Goal: Information Seeking & Learning: Learn about a topic

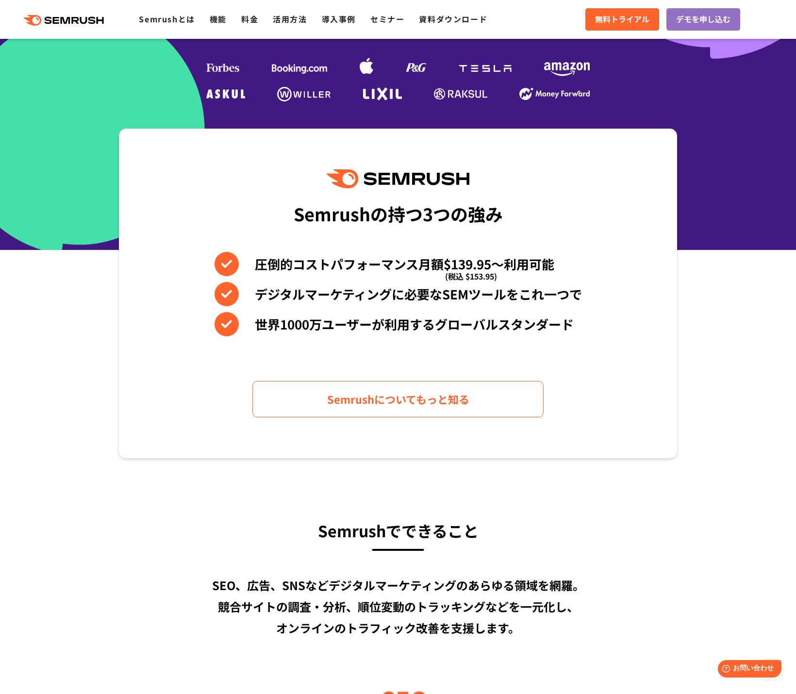
click at [700, 324] on section "Semrushの持つ3つの強み 圧倒的コストパフォーマンス月額$139.95〜利用可能 (税込 $153.95) デジタルマーケティングに必要なSEMツールを…" at bounding box center [398, 294] width 796 height 330
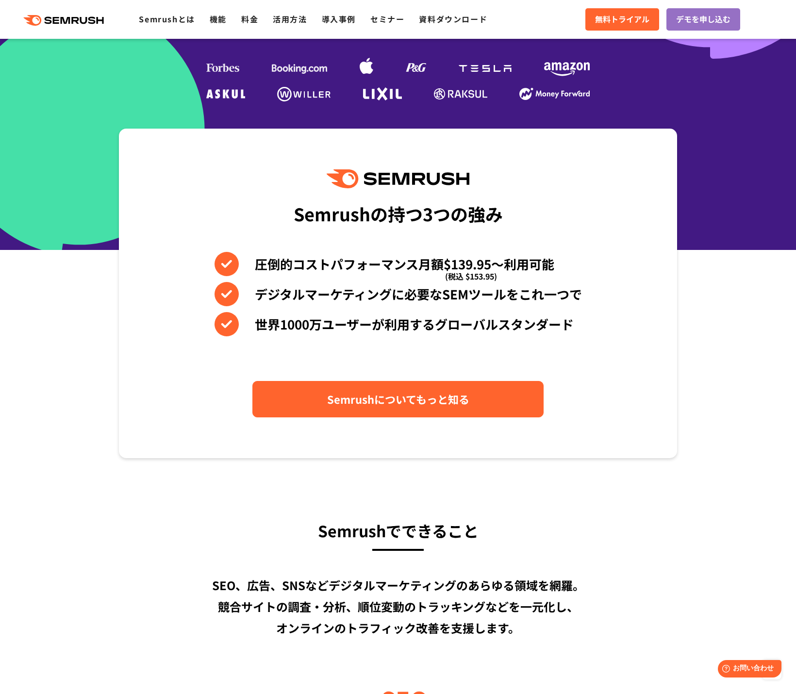
click at [394, 390] on link "Semrushについてもっと知る" at bounding box center [397, 399] width 291 height 36
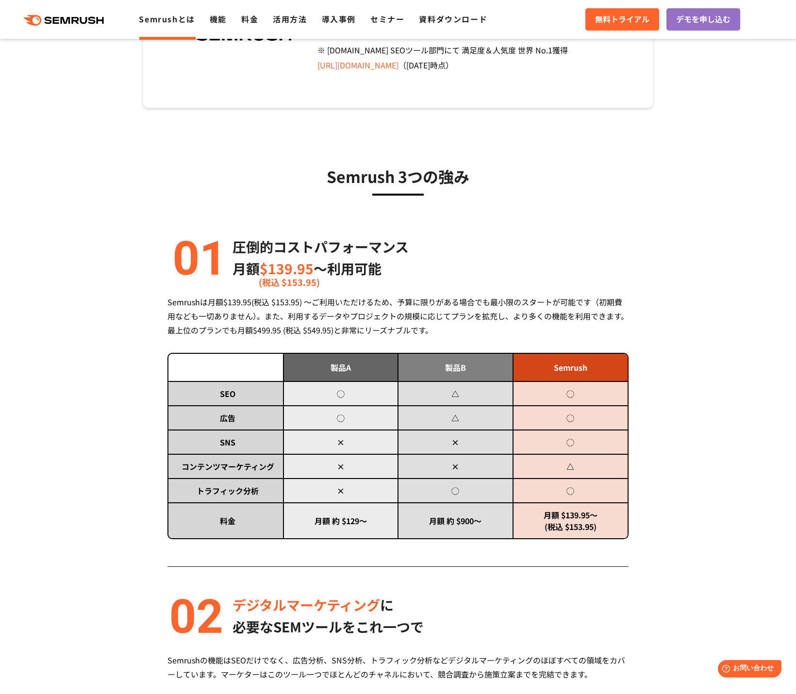
scroll to position [340, 0]
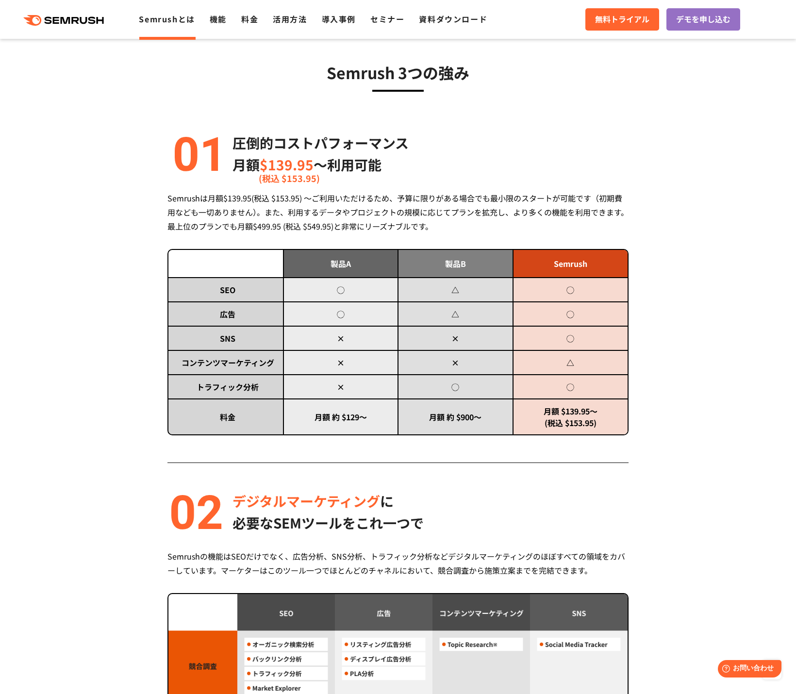
click at [116, 466] on div "Semrush 3つの強み 圧倒的コストパフォーマンス 月額 $139.95 〜利用可能 (税込 $153.95) Semrushは月額$139.95(税込 …" at bounding box center [398, 644] width 578 height 1226
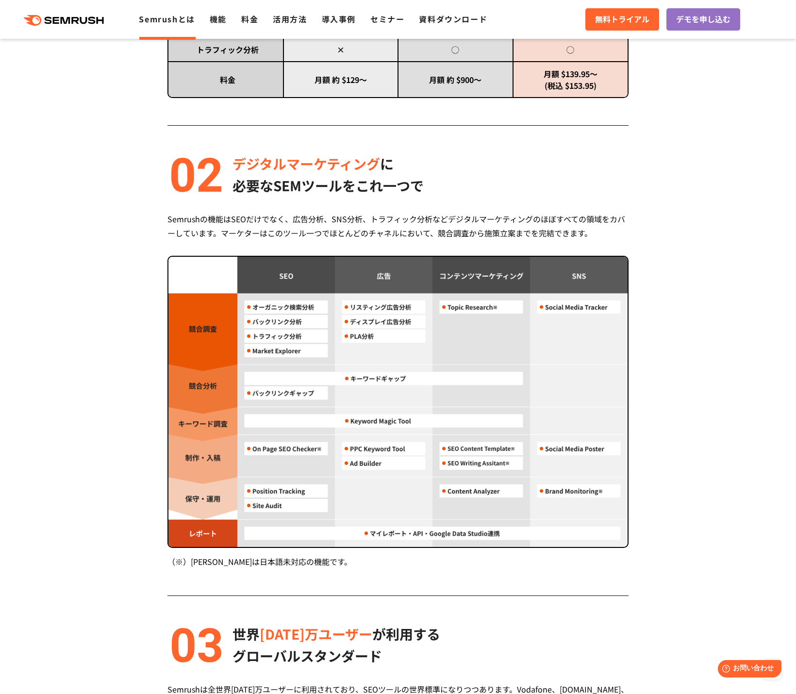
scroll to position [680, 0]
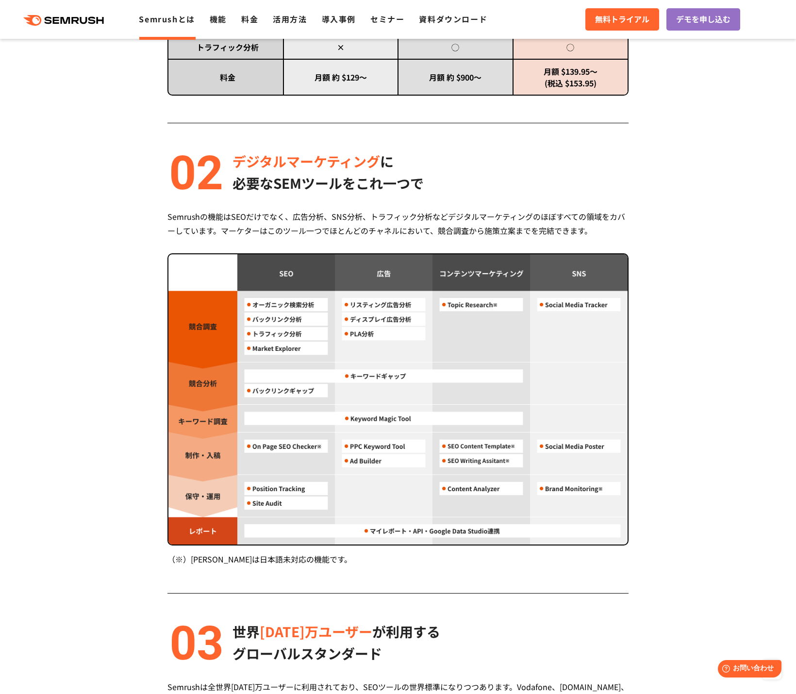
click at [680, 305] on div "Semrush 3つの強み 圧倒的コストパフォーマンス 月額 $139.95 〜利用可能 (税込 $153.95) Semrushは月額$139.95(税込 …" at bounding box center [398, 304] width 578 height 1226
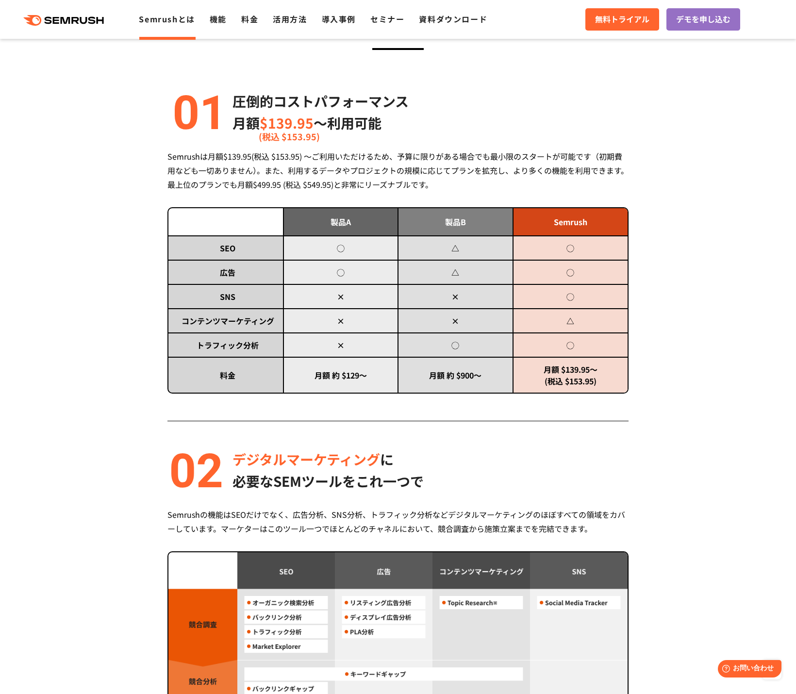
scroll to position [698, 0]
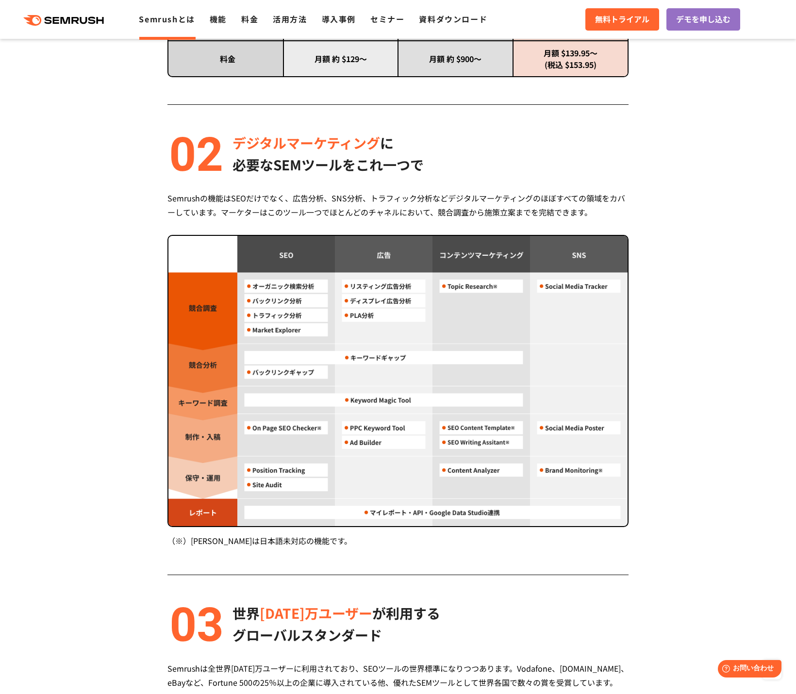
click at [79, 202] on section "Semrush 3つの強み 圧倒的コストパフォーマンス 月額 $139.95 〜利用可能 (税込 $153.95) Semrushは月額$139.95(税込 …" at bounding box center [398, 286] width 796 height 1226
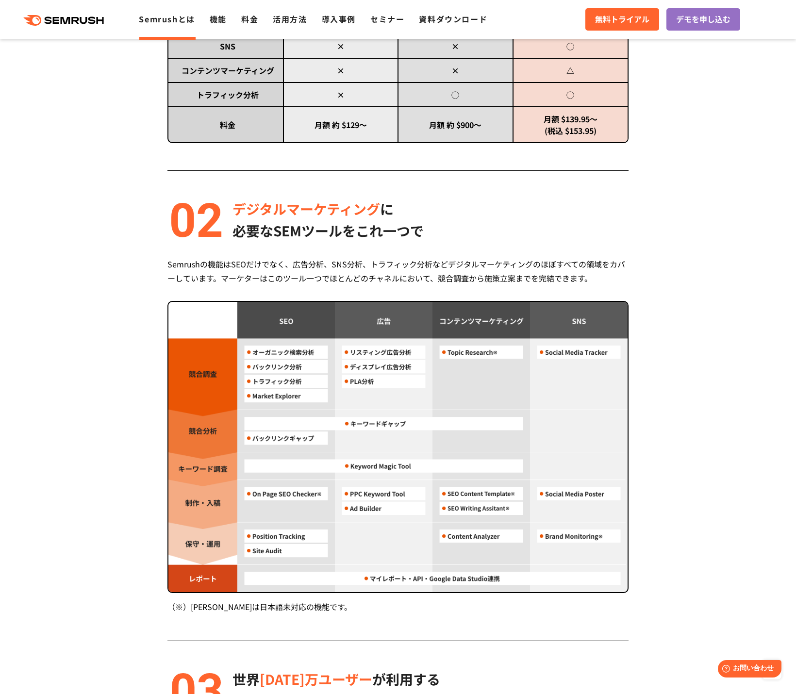
scroll to position [553, 0]
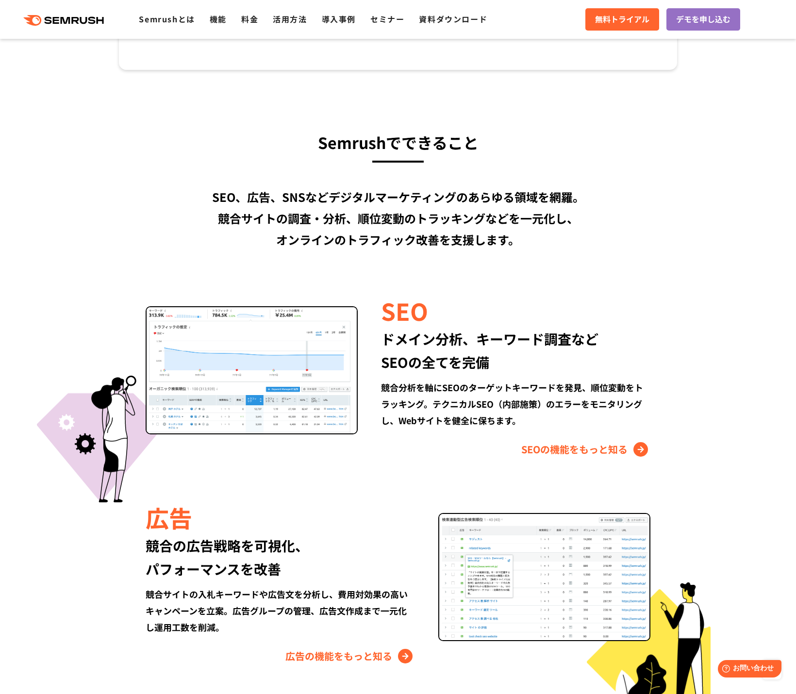
scroll to position [971, 0]
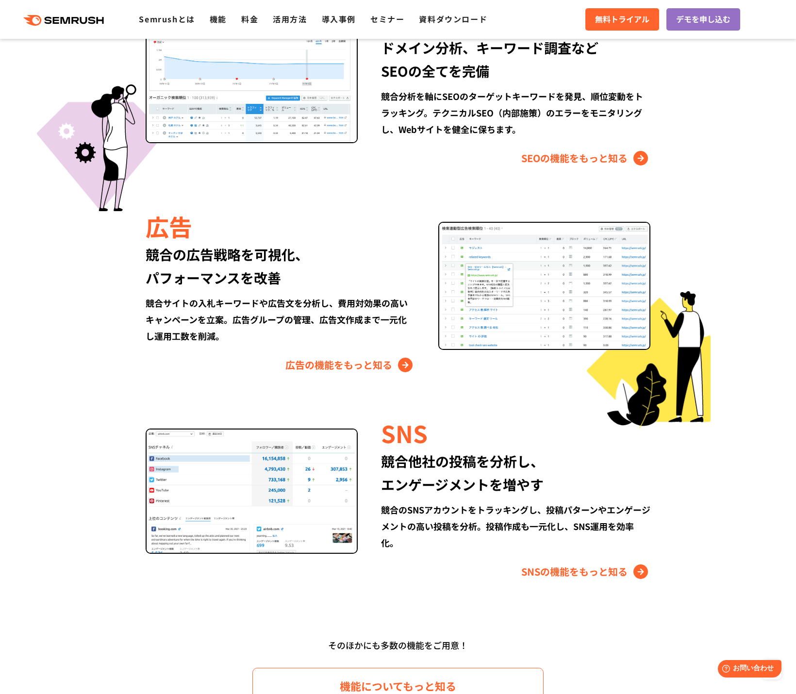
click at [729, 262] on section "Semrushでできること SEO、広告、SNSなどデジタルマーケティングのあらゆる領域を網羅。 競合サイトの調査・分析、順位変動のトラッキングなどを一元化し…" at bounding box center [398, 264] width 796 height 970
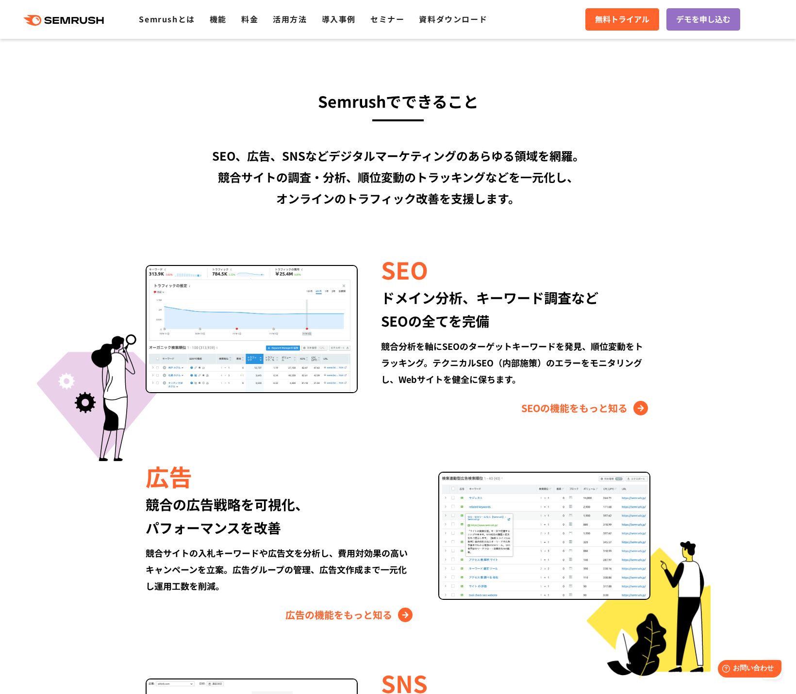
scroll to position [0, 0]
